Goal: Information Seeking & Learning: Compare options

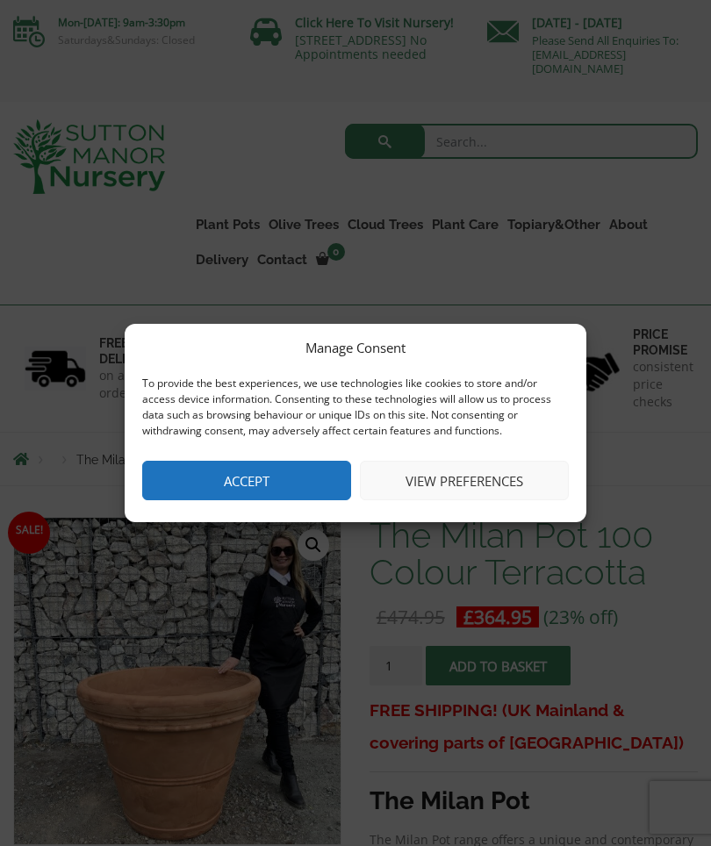
click at [215, 461] on button "Accept" at bounding box center [246, 480] width 209 height 39
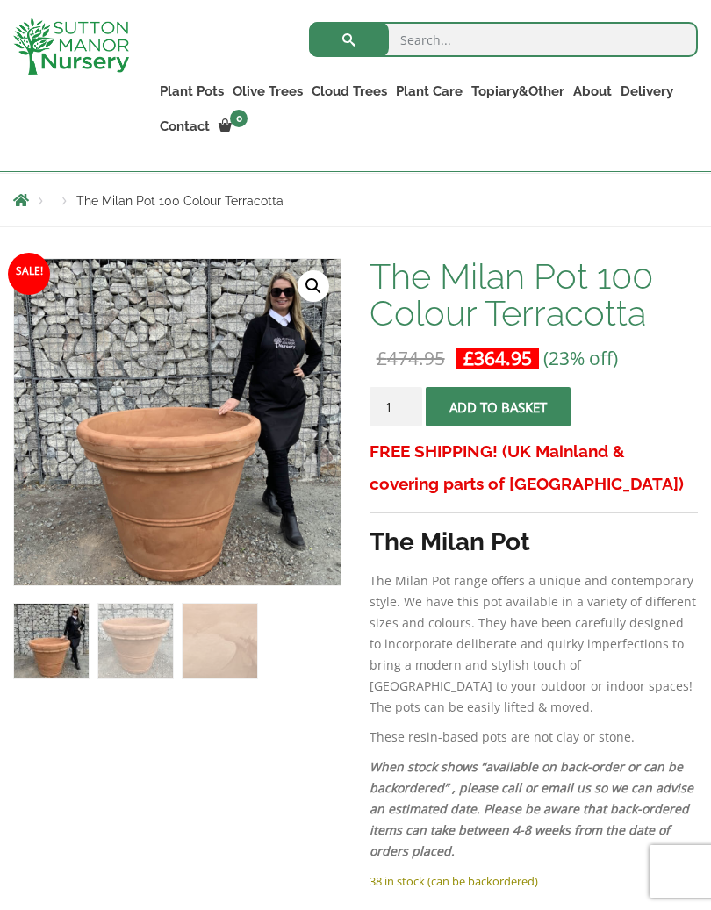
scroll to position [230, 0]
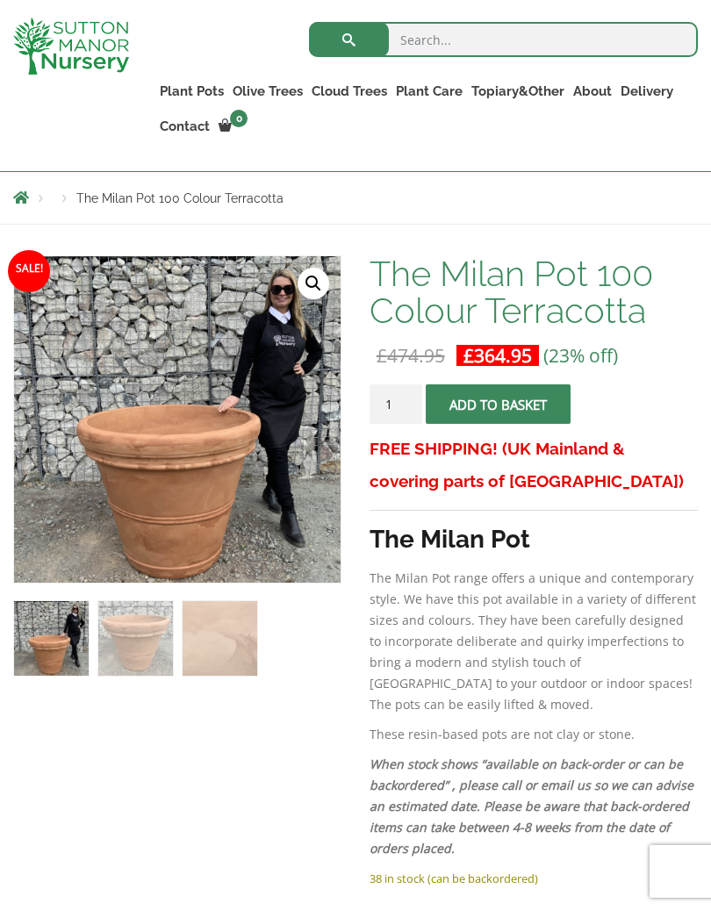
click at [72, 315] on img at bounding box center [453, 695] width 878 height 878
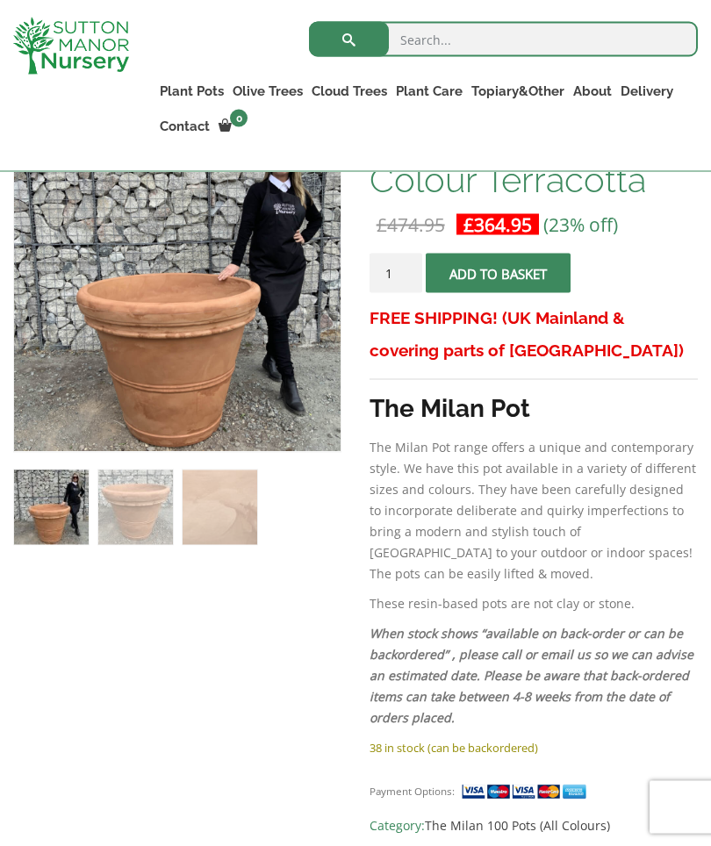
scroll to position [362, 0]
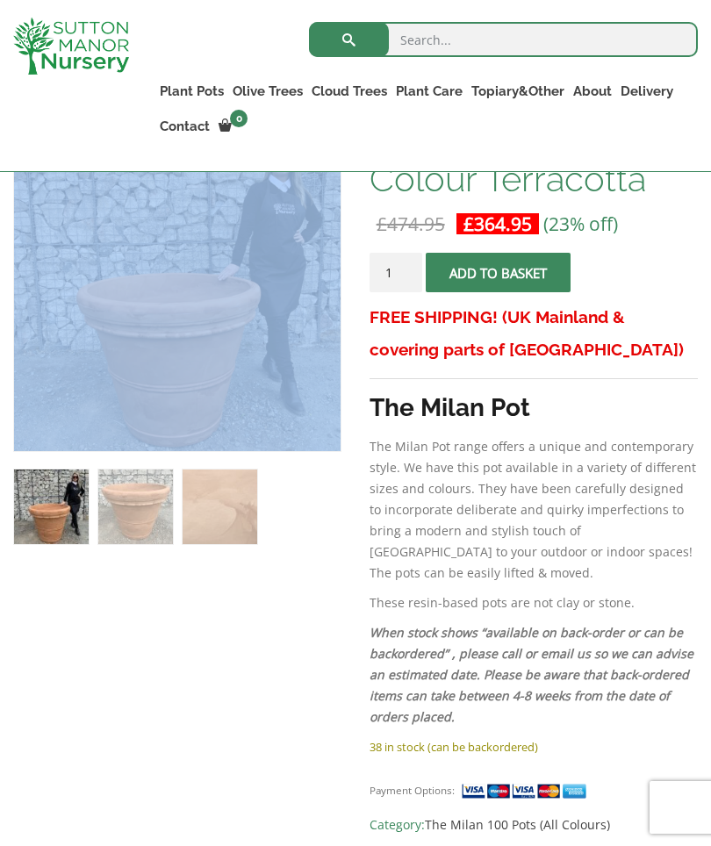
click at [175, 92] on link "Plant Pots" at bounding box center [191, 91] width 73 height 25
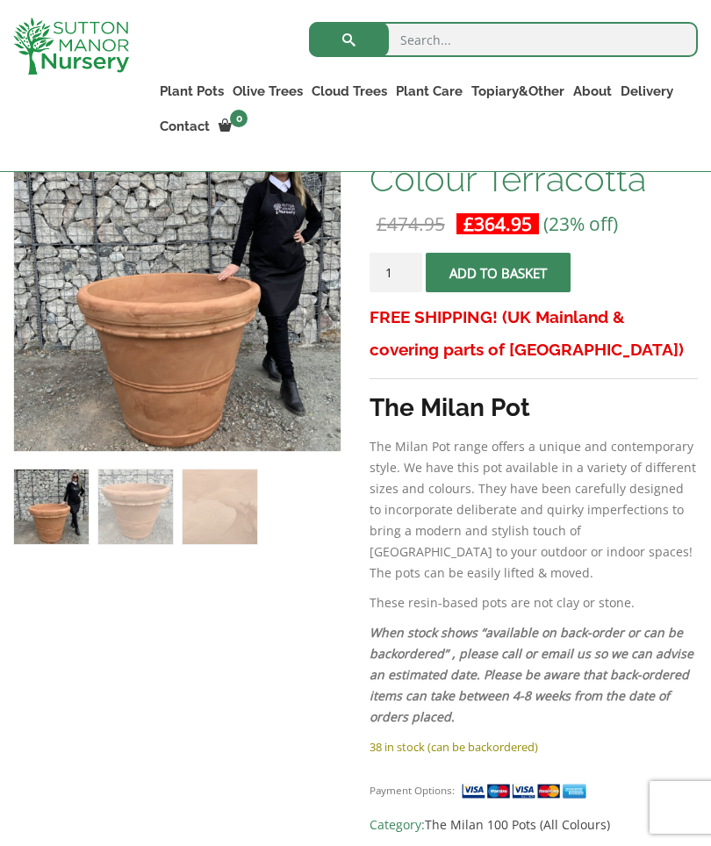
click at [0, 0] on link "The Amalfi Pots" at bounding box center [0, 0] width 0 height 0
click at [0, 0] on link "The Atlantis Pots" at bounding box center [0, 0] width 0 height 0
click at [0, 0] on link "Rolled Rim Classico" at bounding box center [0, 0] width 0 height 0
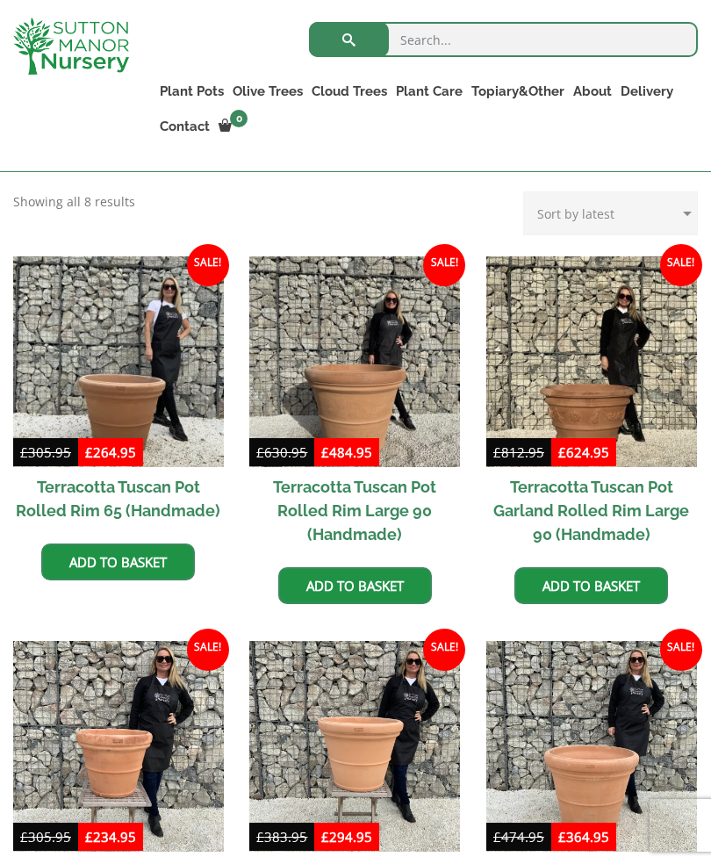
scroll to position [801, 0]
